Goal: Task Accomplishment & Management: Manage account settings

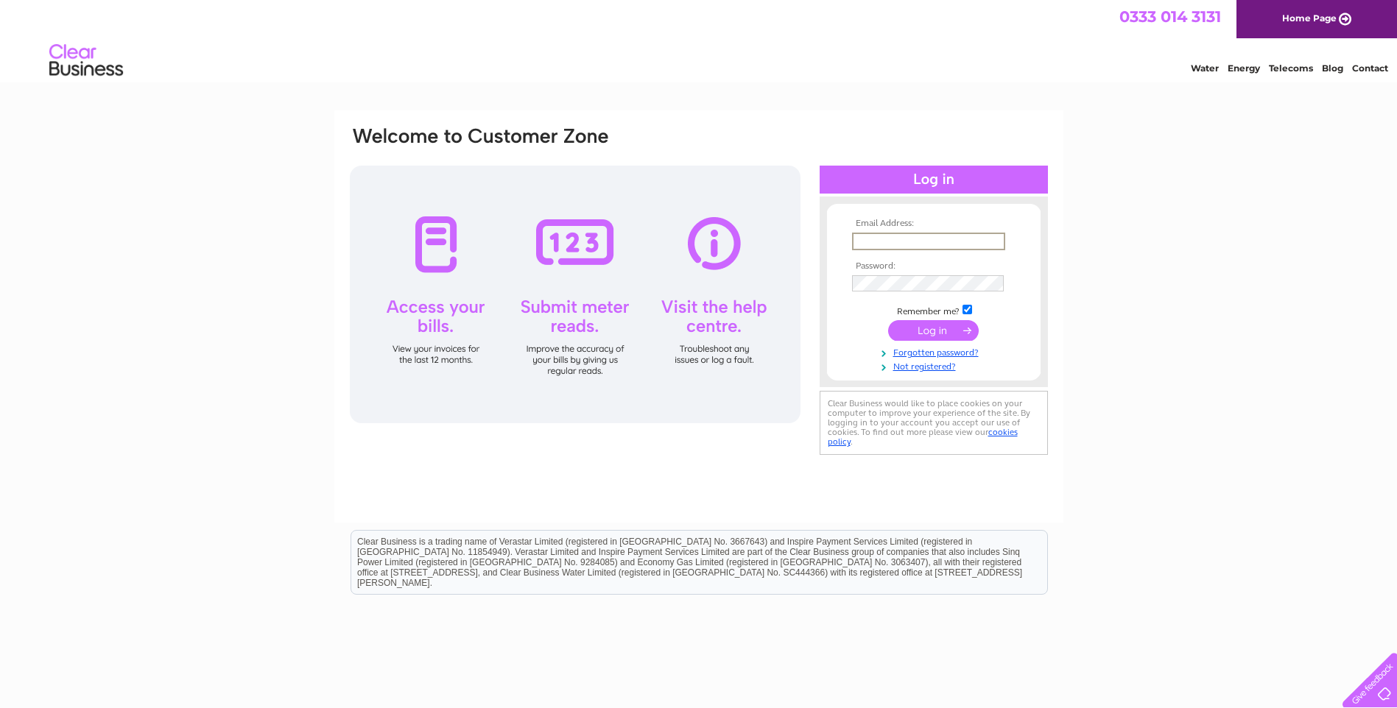
click at [942, 247] on input "text" at bounding box center [928, 242] width 153 height 18
type input "accounts@westportproperty.co.uk"
click at [888, 320] on input "submit" at bounding box center [933, 330] width 91 height 21
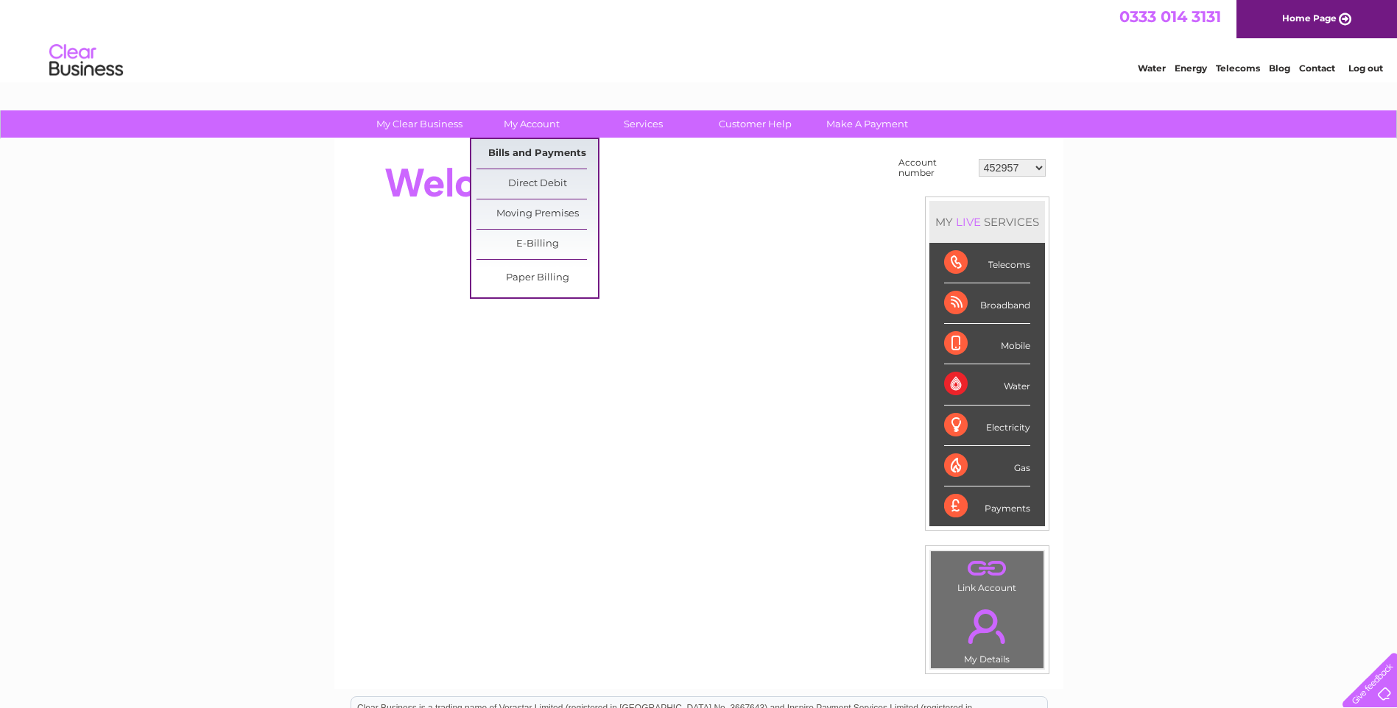
click at [525, 163] on link "Bills and Payments" at bounding box center [536, 153] width 121 height 29
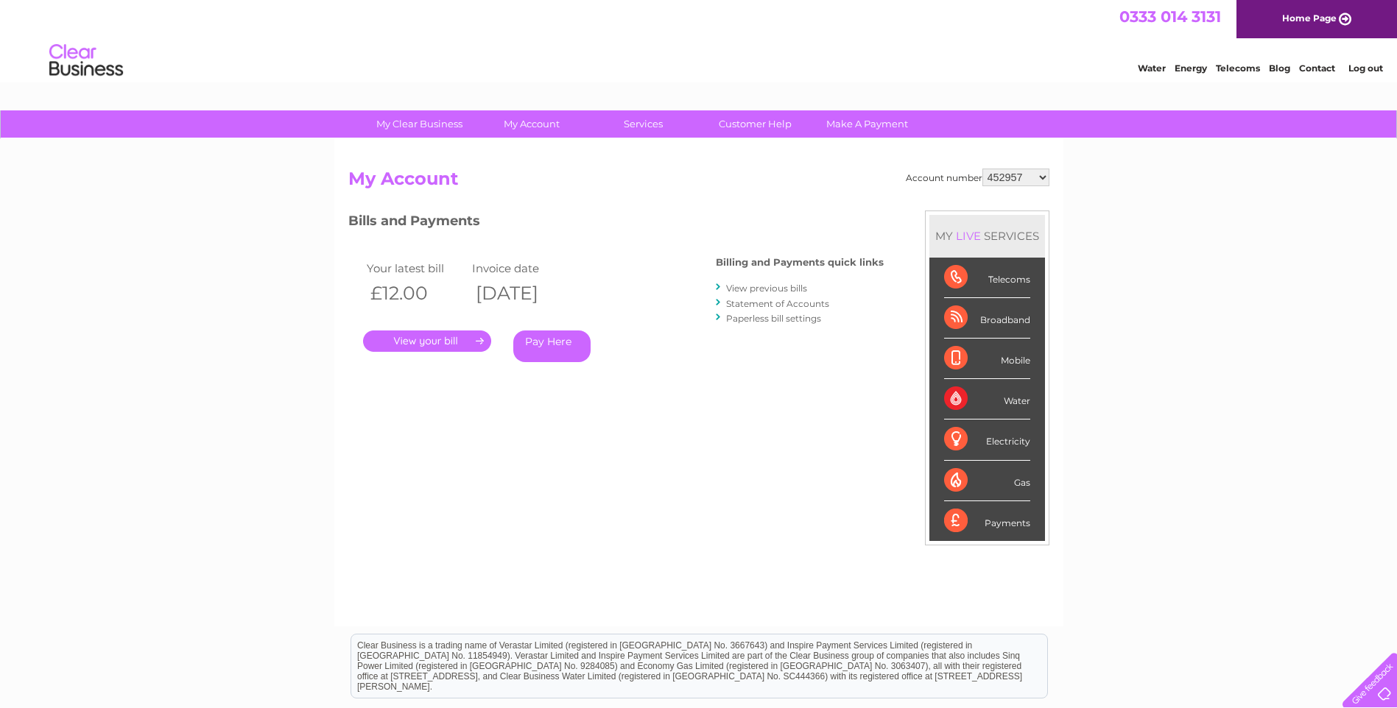
click at [759, 286] on link "View previous bills" at bounding box center [766, 288] width 81 height 11
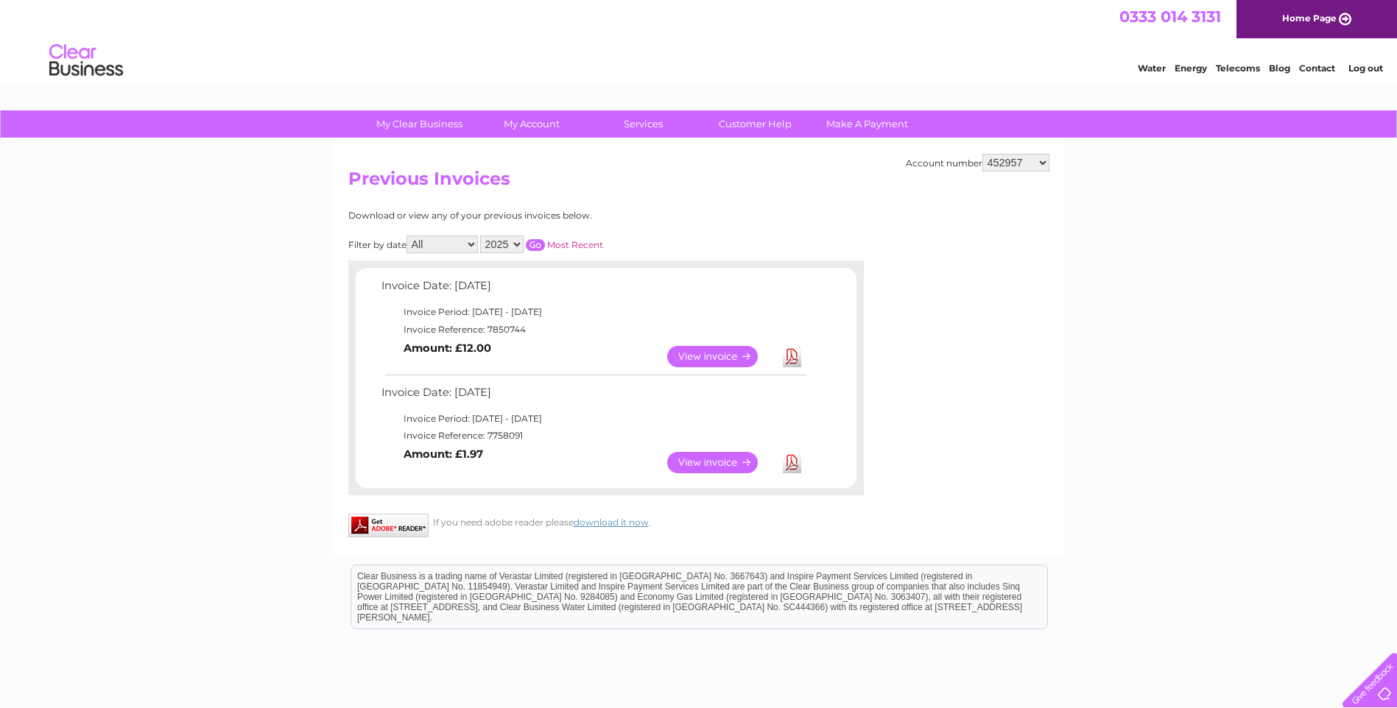
click at [1043, 160] on select "452957 953380 985271 987293 989778 1134232 1153991 30270935 30276623 30279465 3…" at bounding box center [1015, 163] width 67 height 18
select select "30323706"
click at [982, 154] on select "452957 953380 985271 987293 989778 1134232 1153991 30270935 30276623 30279465 3…" at bounding box center [1015, 163] width 67 height 18
click at [705, 361] on link "View" at bounding box center [721, 356] width 108 height 21
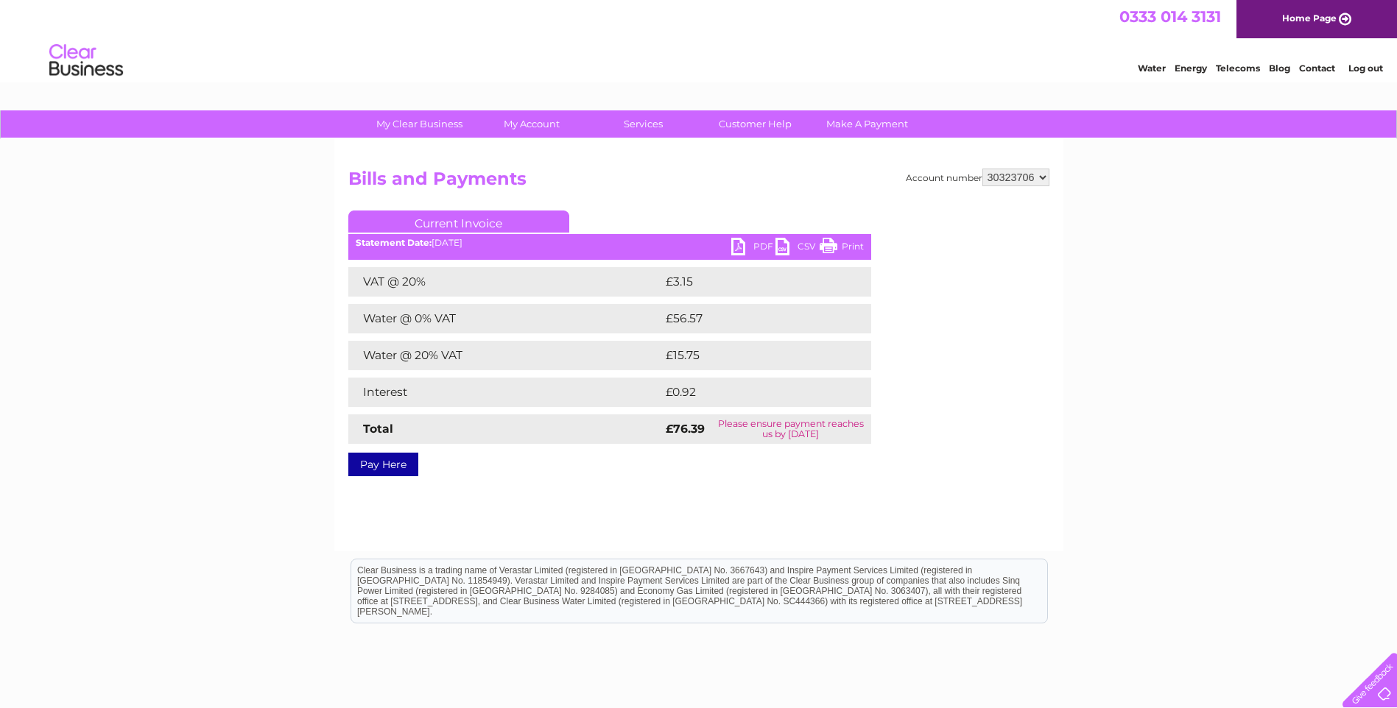
click at [750, 250] on link "PDF" at bounding box center [753, 248] width 44 height 21
